Goal: Transaction & Acquisition: Purchase product/service

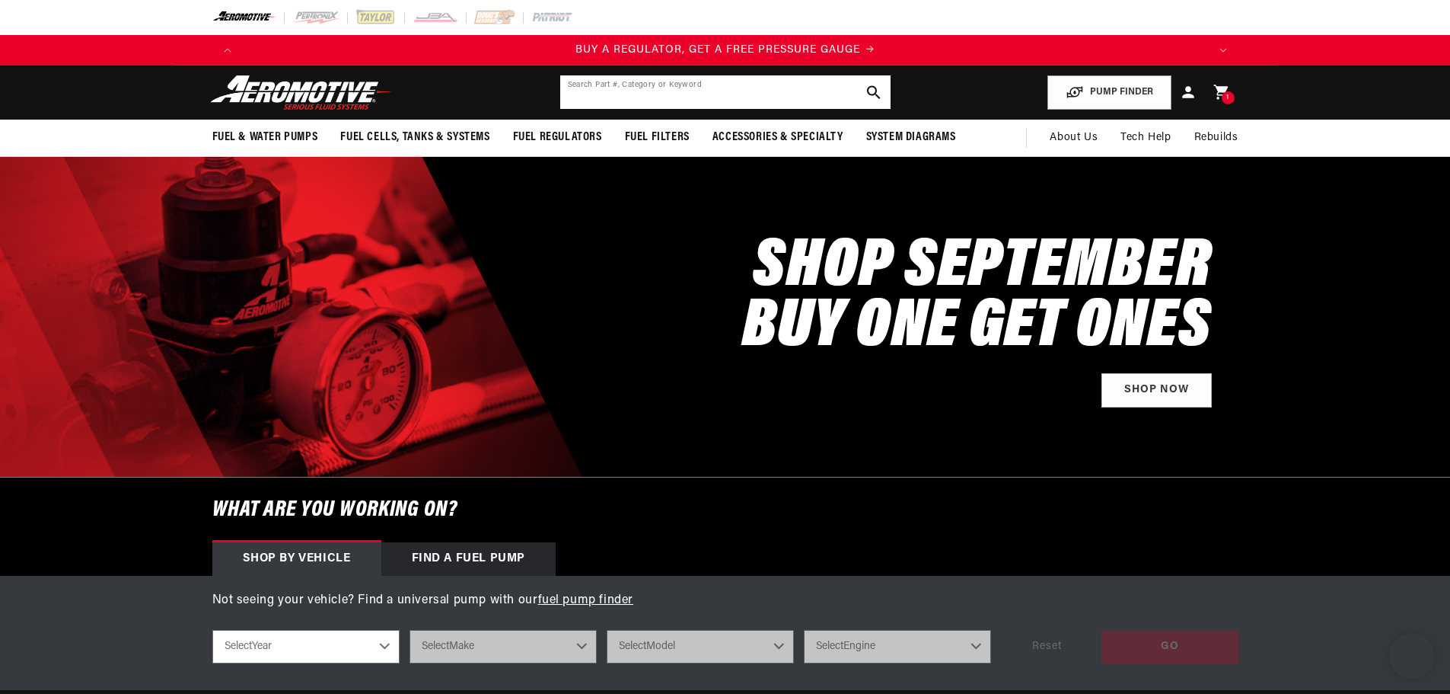
scroll to position [0, 2896]
click at [615, 100] on input "text" at bounding box center [725, 91] width 330 height 33
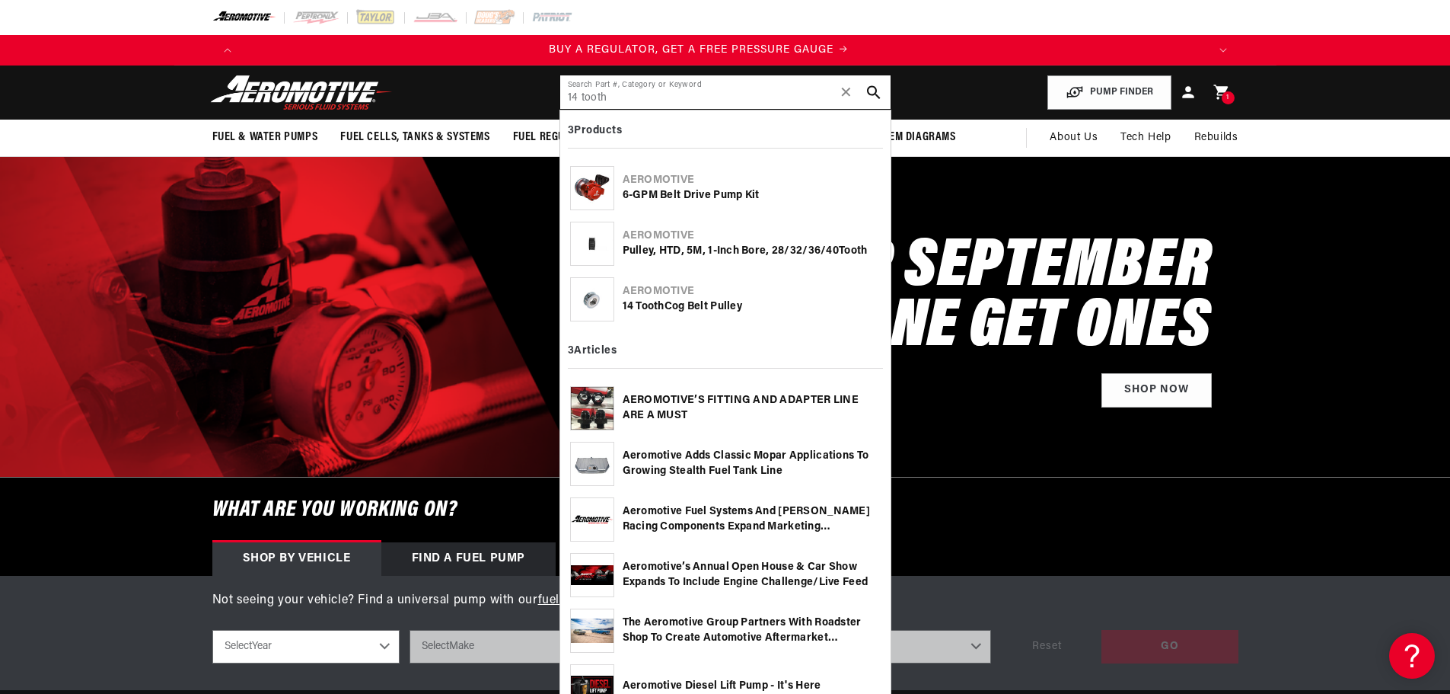
scroll to position [0, 0]
type input "14 tooth"
click at [683, 291] on div "Aeromotive" at bounding box center [752, 291] width 258 height 15
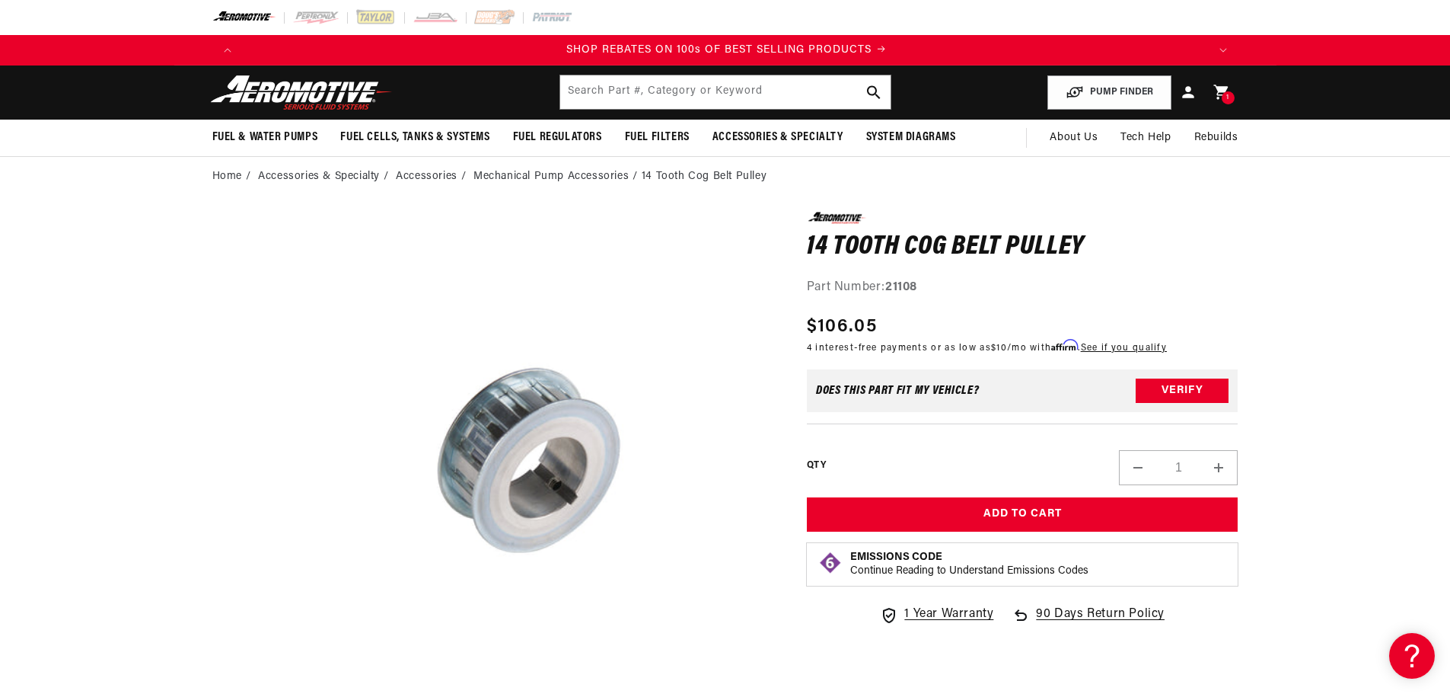
scroll to position [0, 1931]
click at [314, 86] on img at bounding box center [301, 93] width 190 height 36
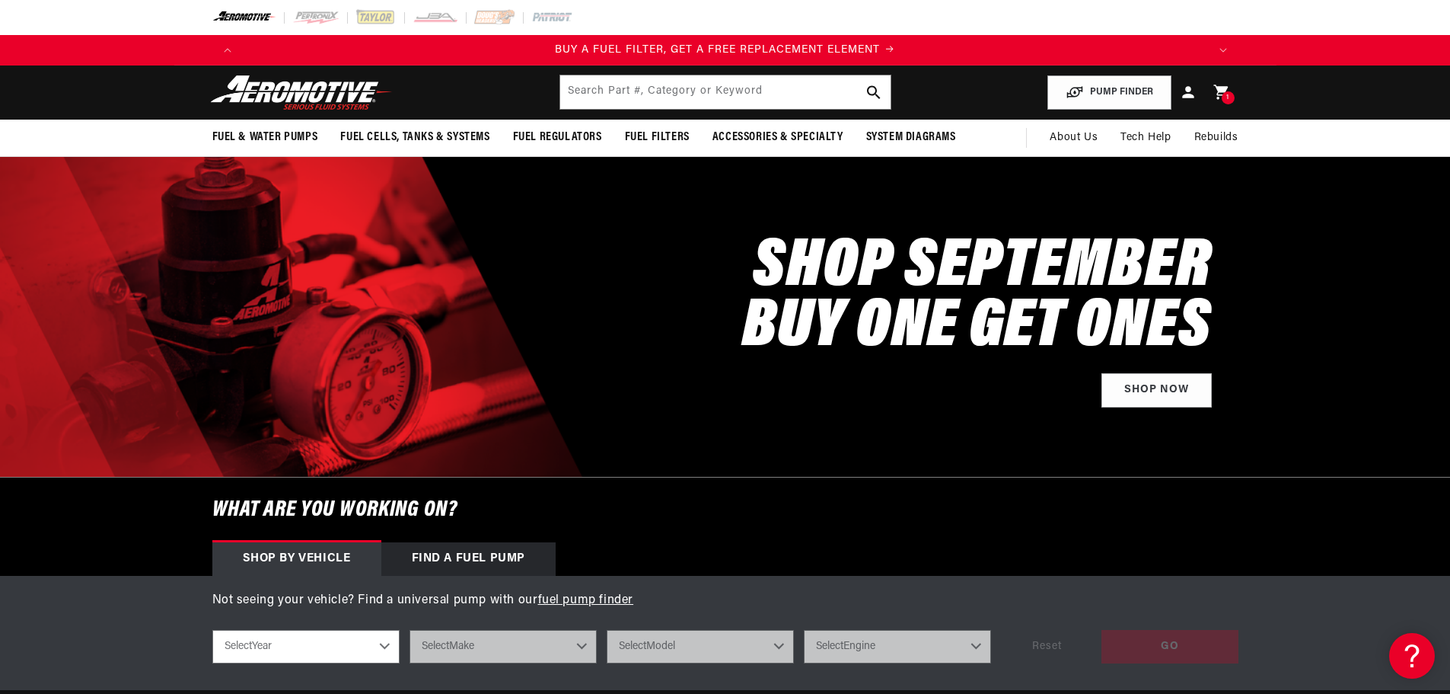
scroll to position [0, 1151]
